Goal: Check status: Check status

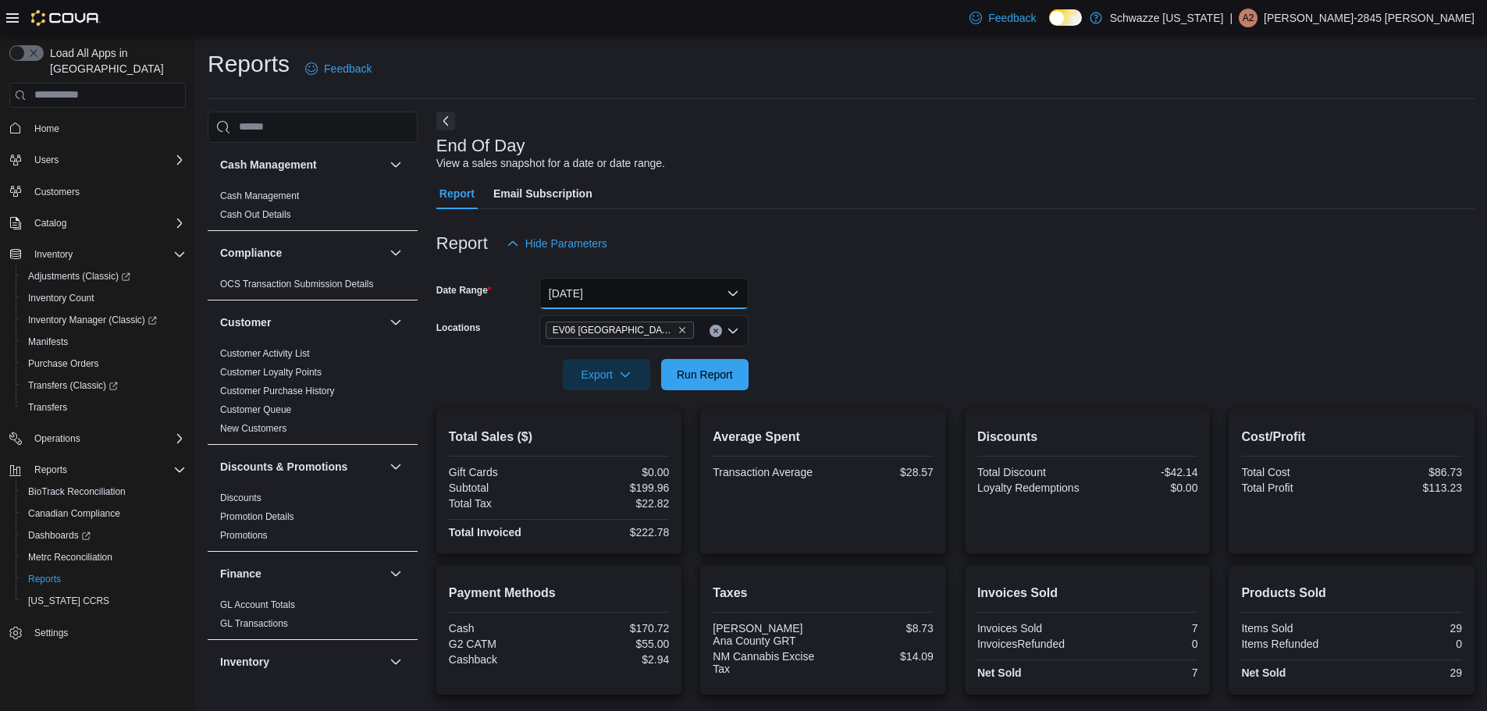
click at [694, 294] on button "[DATE]" at bounding box center [643, 293] width 209 height 31
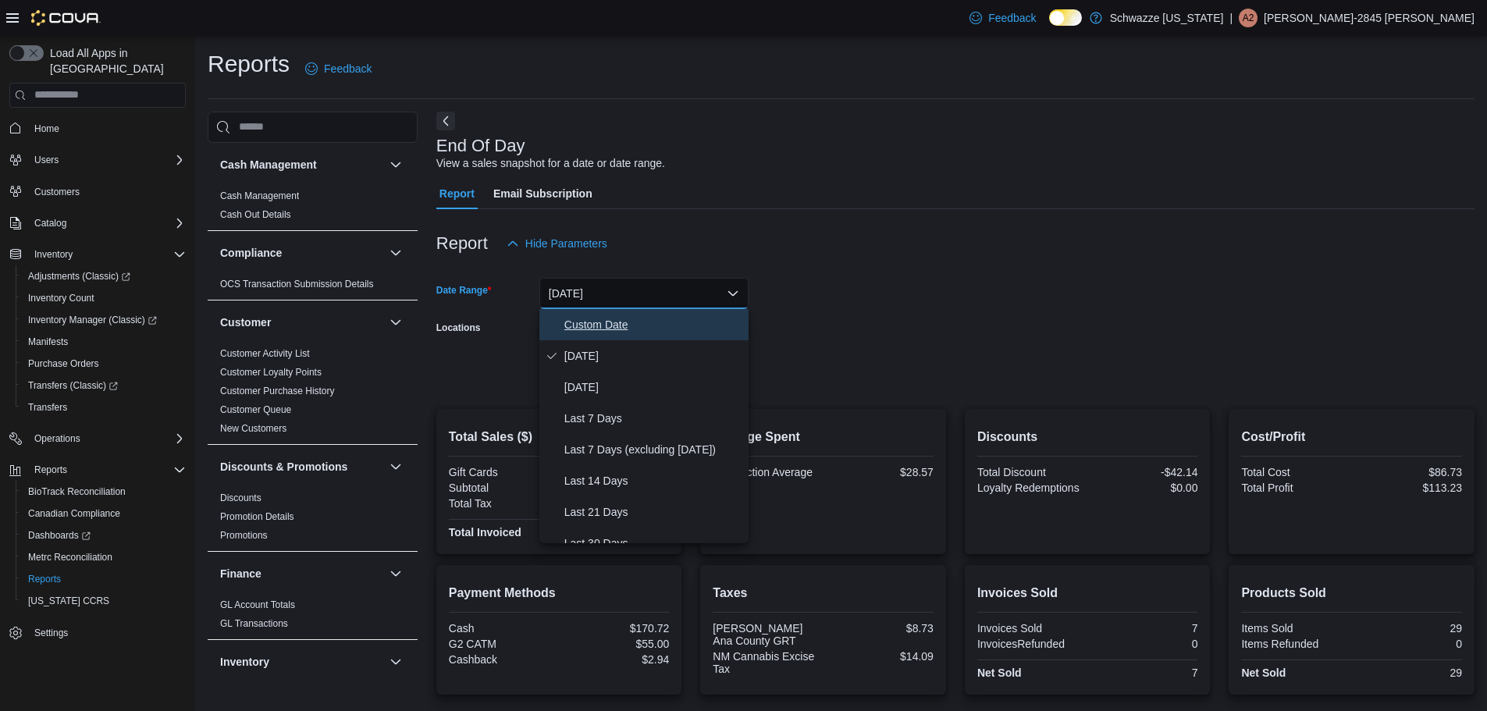
click at [603, 322] on span "Custom Date" at bounding box center [653, 324] width 178 height 19
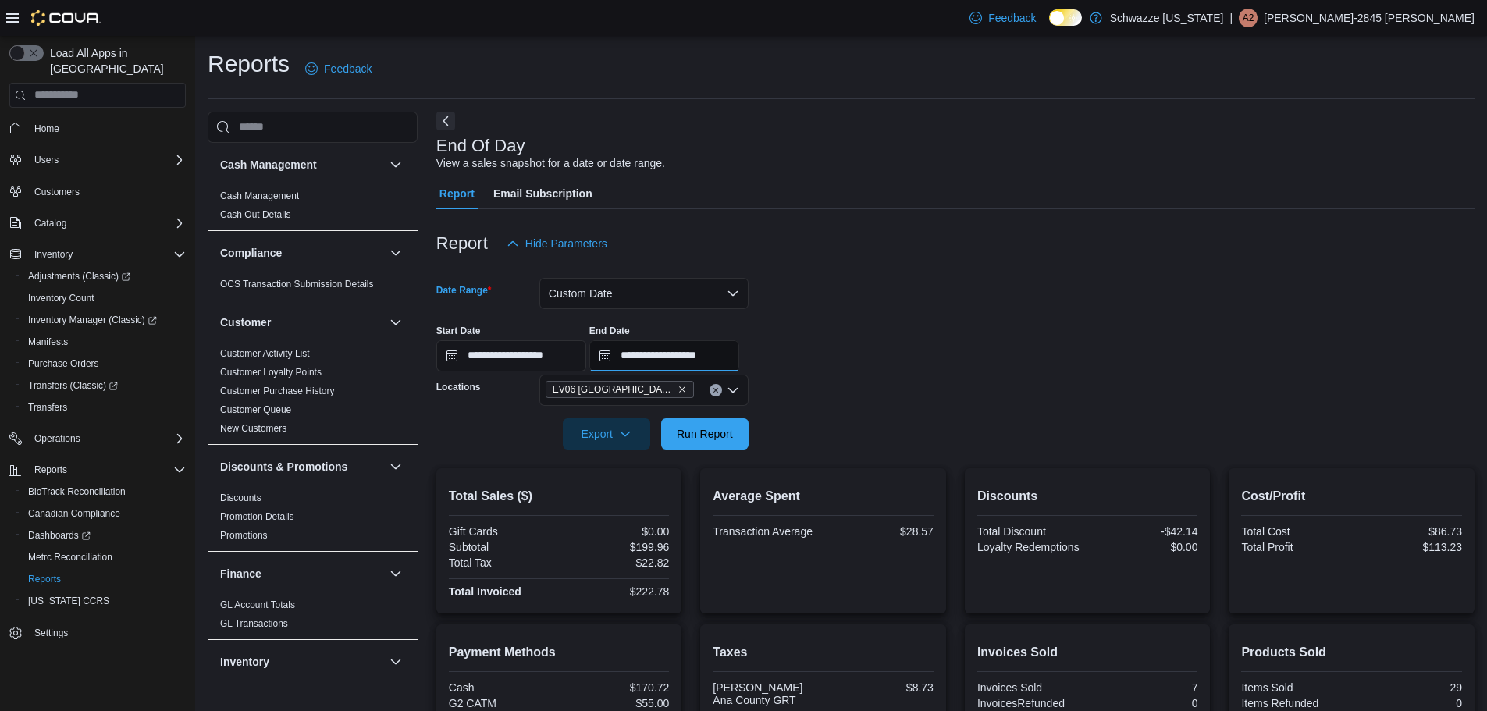
click at [739, 355] on input "**********" at bounding box center [664, 355] width 150 height 31
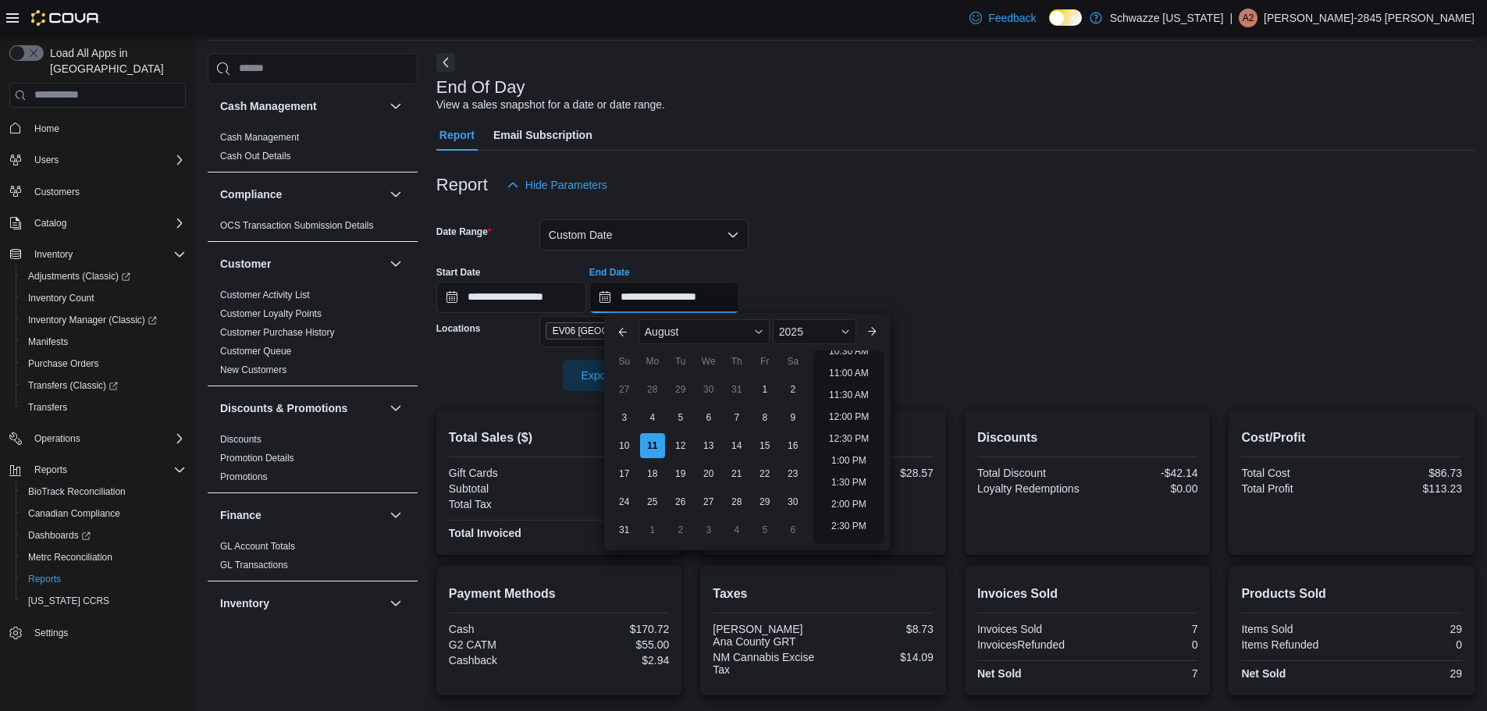
scroll to position [468, 0]
click at [859, 419] on li "12:00 PM" at bounding box center [849, 419] width 52 height 19
type input "**********"
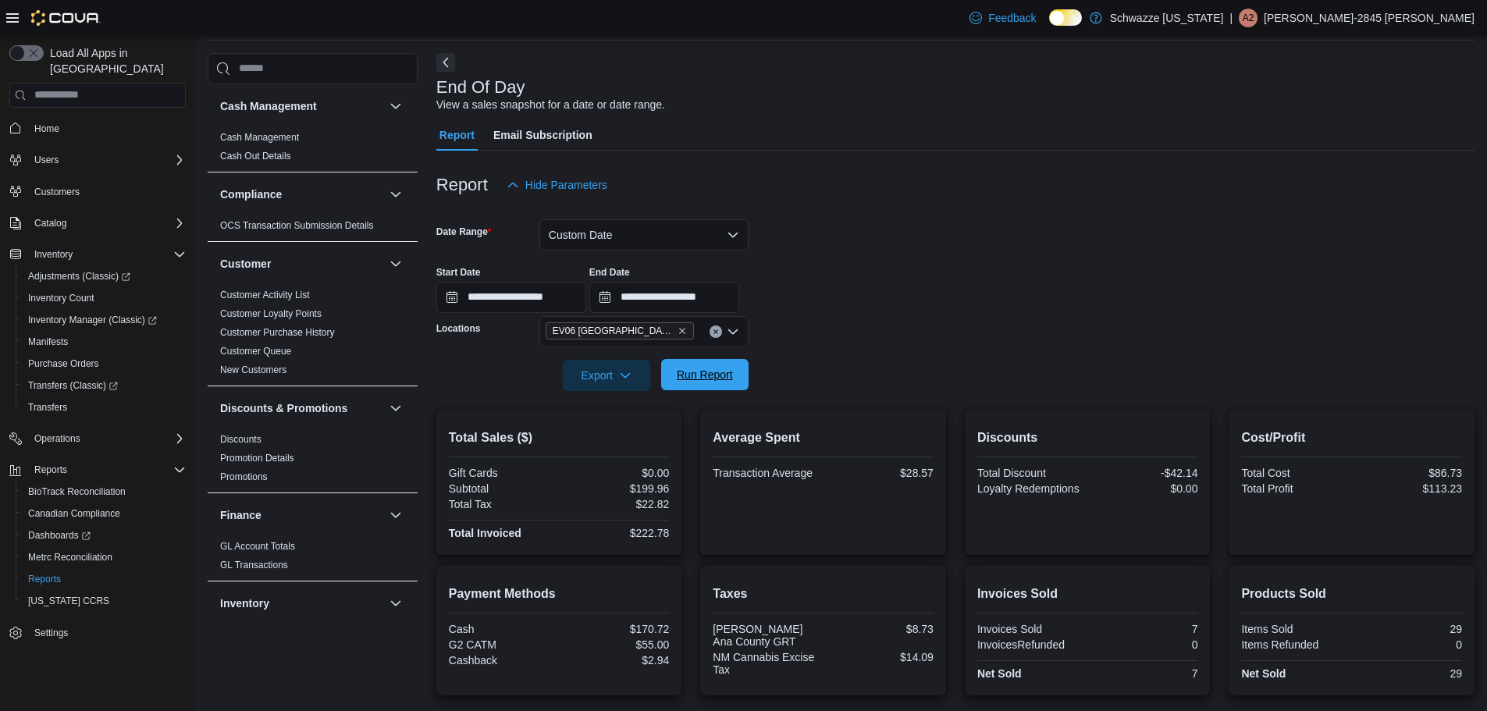
click at [716, 369] on span "Run Report" at bounding box center [705, 375] width 56 height 16
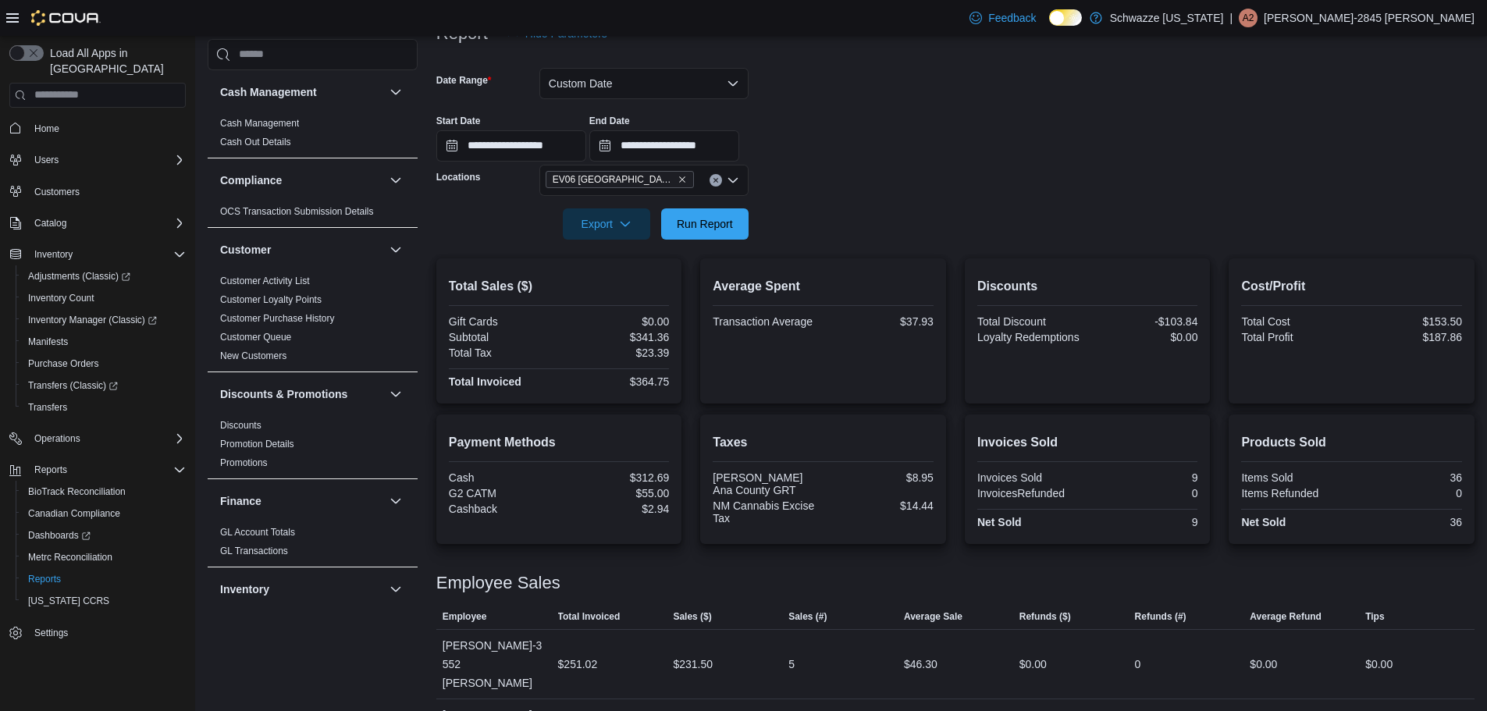
scroll to position [224, 0]
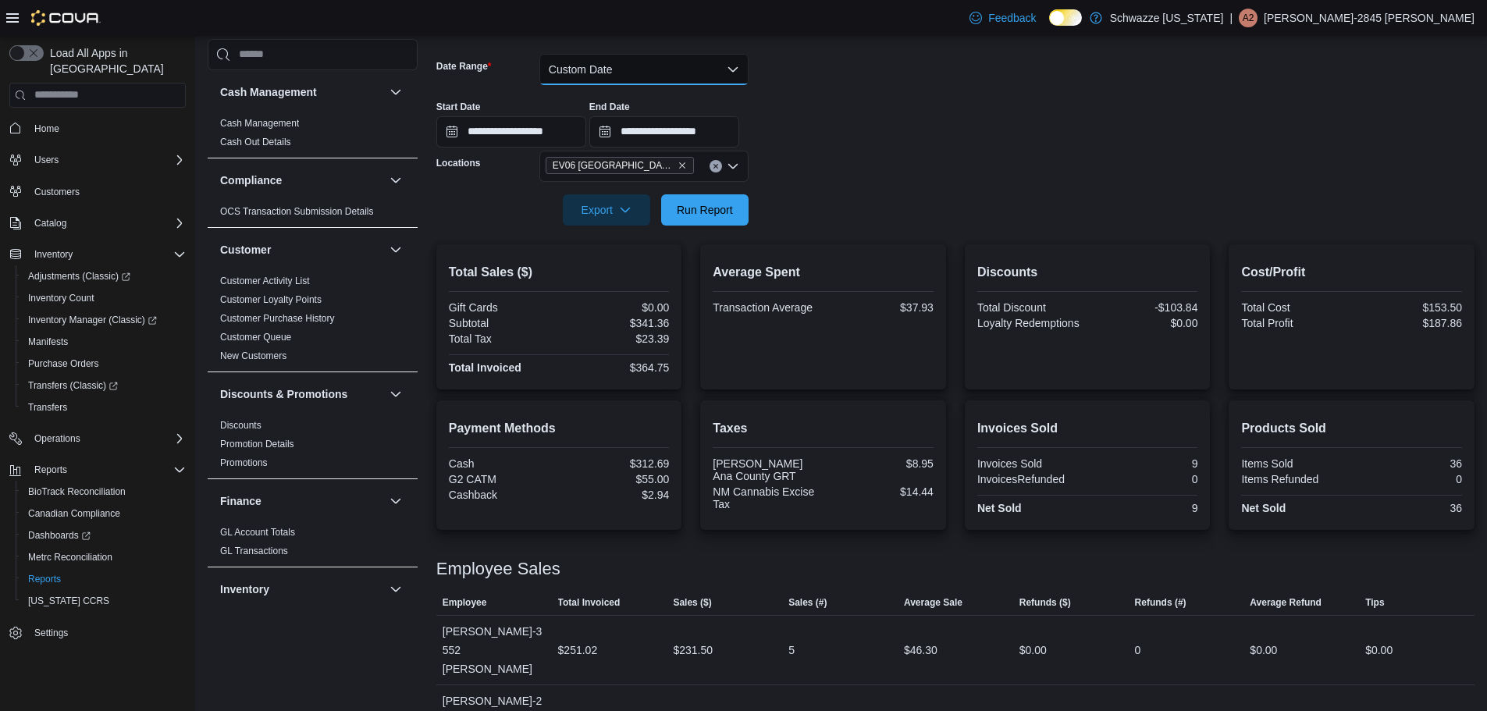
click at [681, 66] on button "Custom Date" at bounding box center [643, 69] width 209 height 31
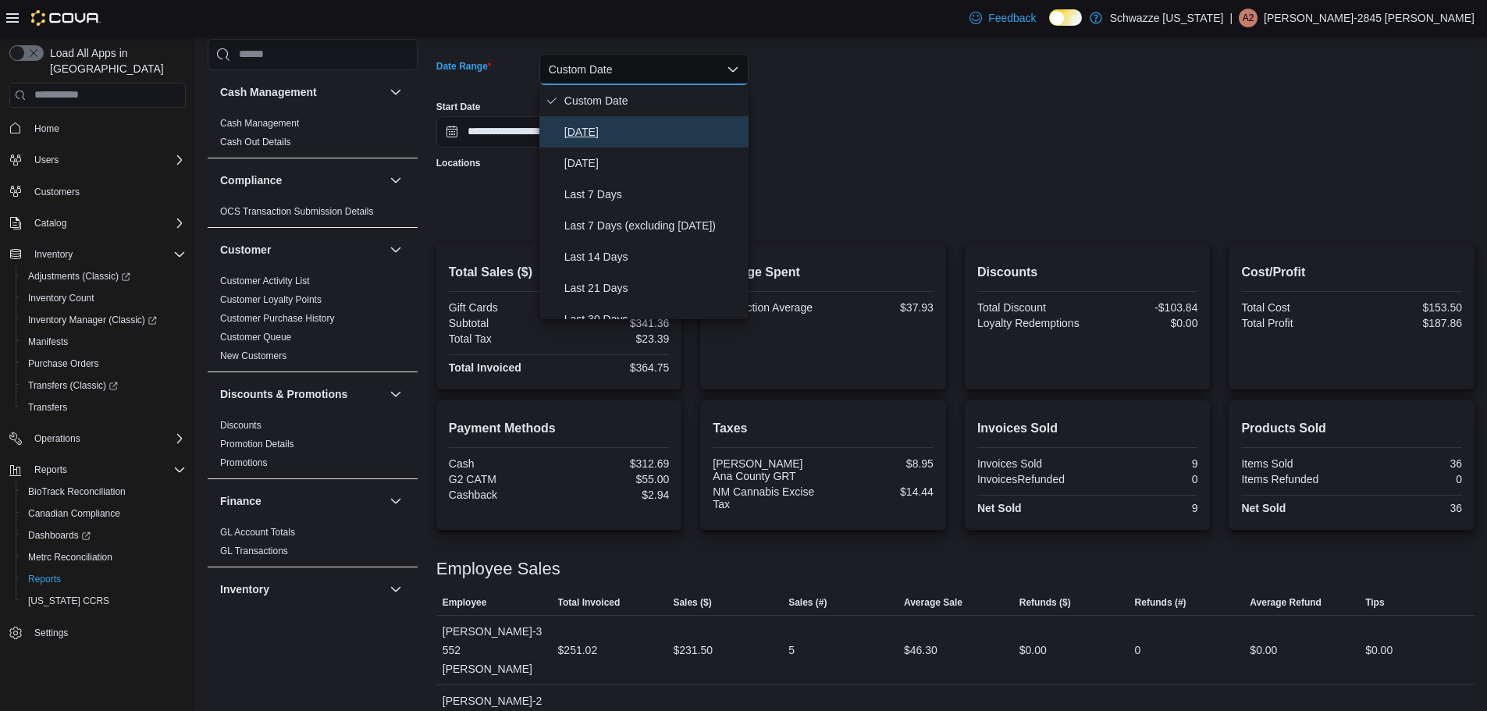
click at [590, 130] on span "[DATE]" at bounding box center [653, 132] width 178 height 19
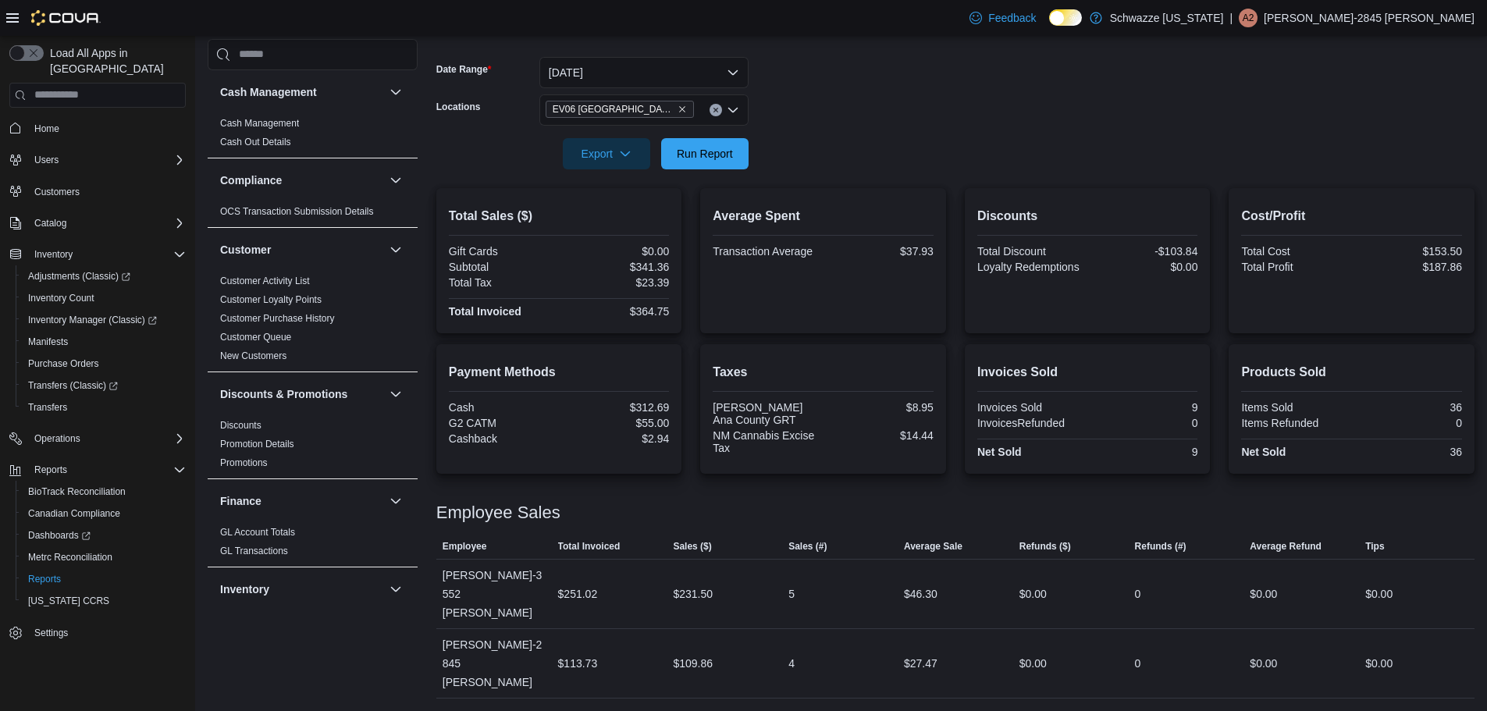
scroll to position [165, 0]
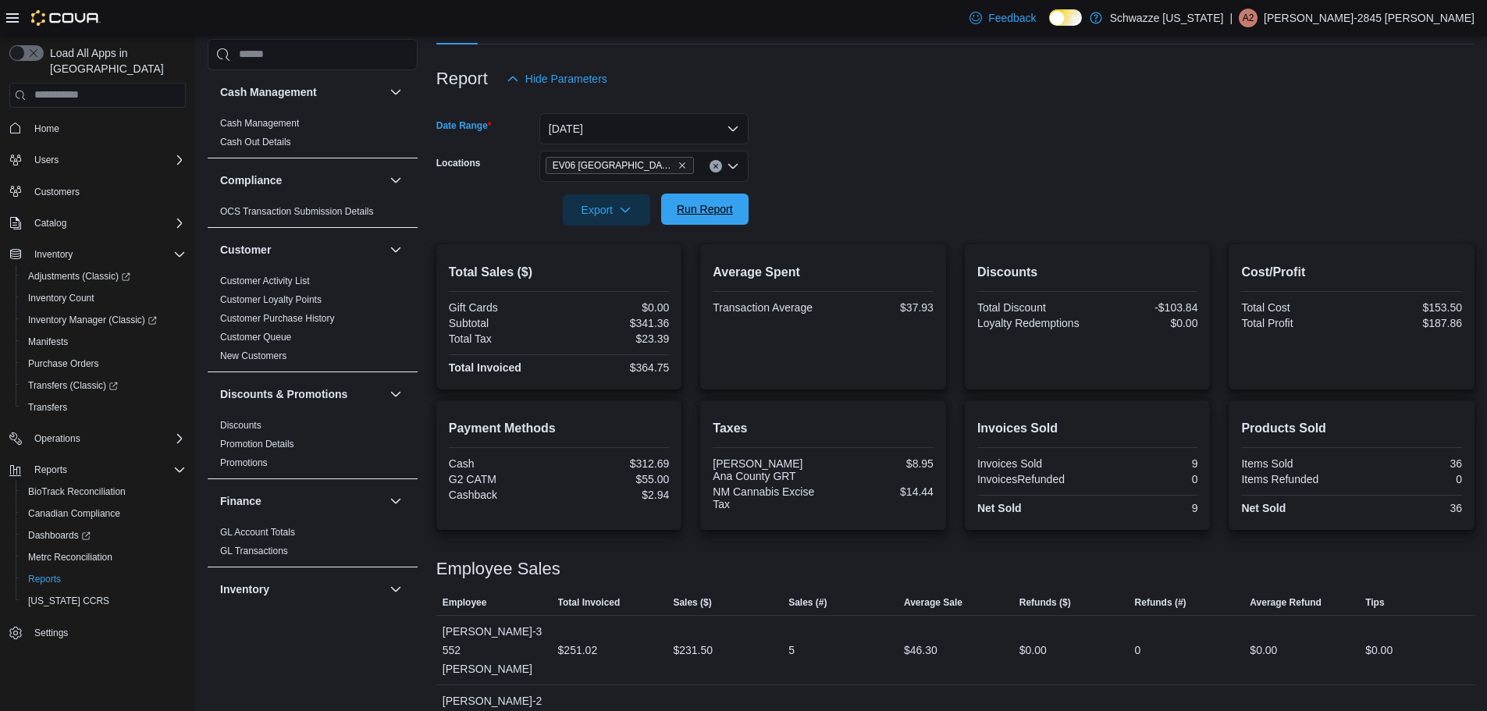
click at [724, 207] on span "Run Report" at bounding box center [705, 209] width 56 height 16
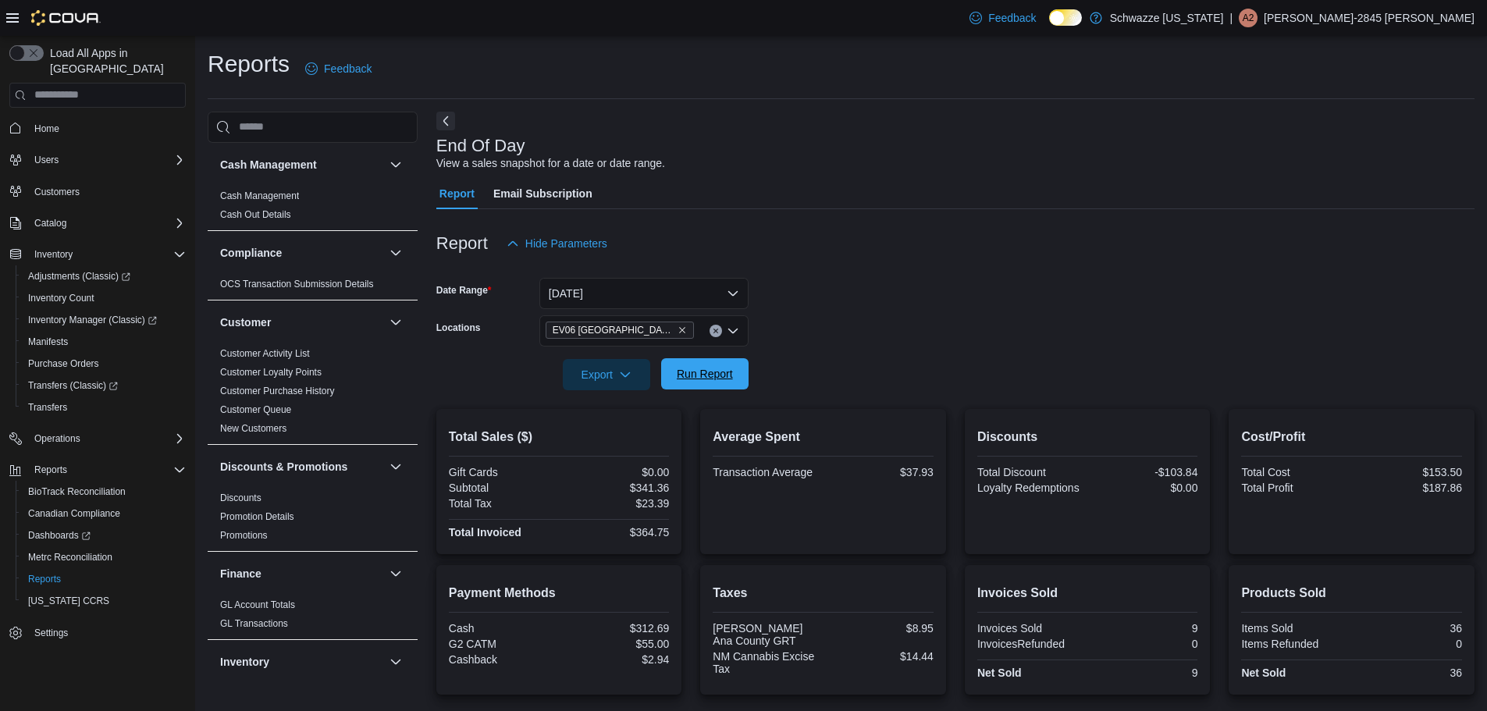
click at [685, 385] on span "Run Report" at bounding box center [705, 373] width 69 height 31
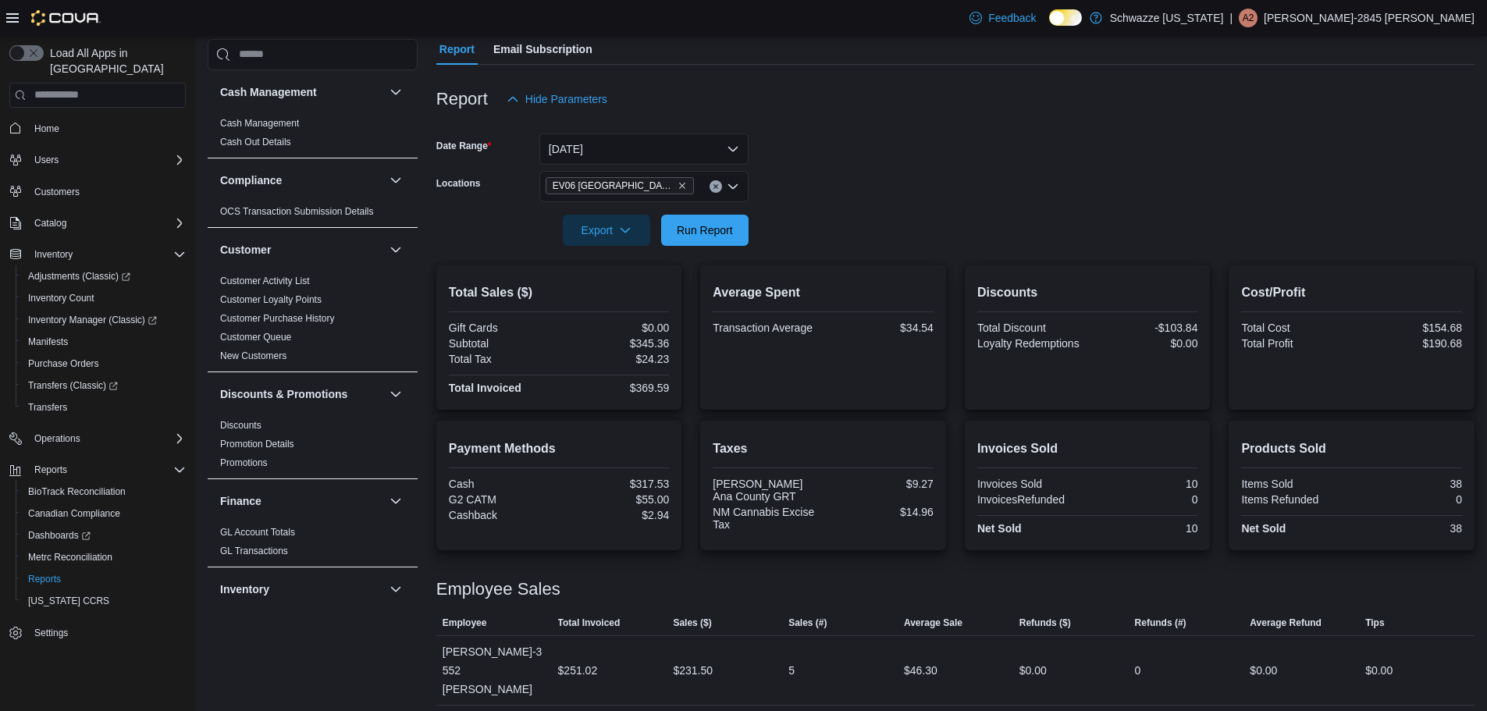
scroll to position [165, 0]
